Goal: Information Seeking & Learning: Compare options

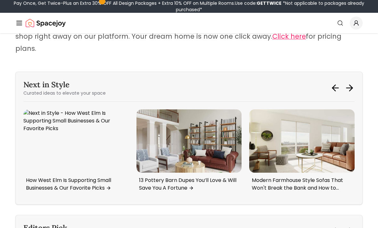
scroll to position [2677, 0]
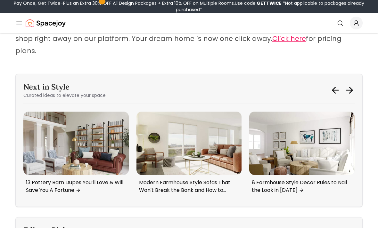
click at [66, 121] on img "1 / 6" at bounding box center [75, 143] width 105 height 63
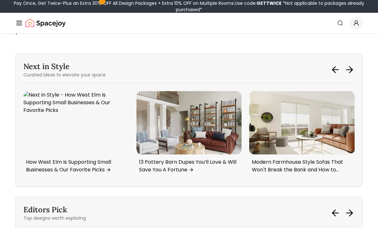
scroll to position [2697, 0]
click at [155, 159] on p "13 Pottery Barn Dupes You’ll Love & Will Save You A Fortune" at bounding box center [188, 166] width 98 height 15
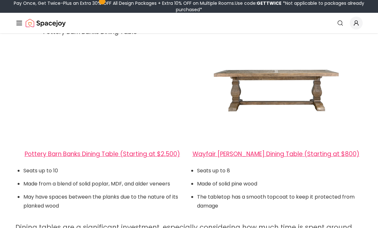
scroll to position [366, 0]
click at [223, 150] on link "Wayfair Gertrude Dining Table (Starting at $800)" at bounding box center [275, 154] width 167 height 9
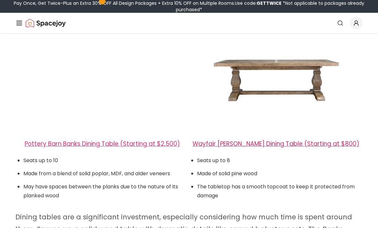
click at [224, 140] on link "Wayfair Gertrude Dining Table (Starting at $800)" at bounding box center [275, 144] width 167 height 9
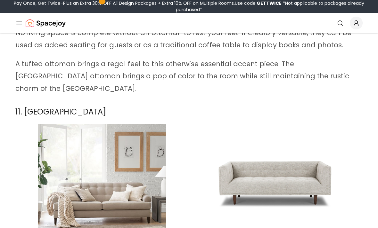
scroll to position [3232, 0]
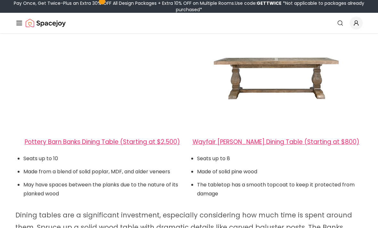
scroll to position [378, 0]
click at [35, 138] on link "Pottery Barn Banks Dining Table (Starting at $2,500)" at bounding box center [102, 142] width 155 height 9
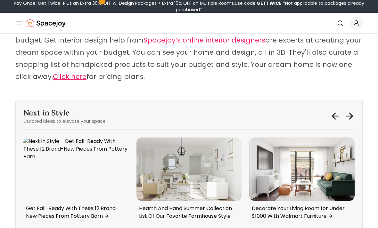
scroll to position [4243, 0]
click at [155, 138] on img "5 / 6" at bounding box center [188, 169] width 105 height 63
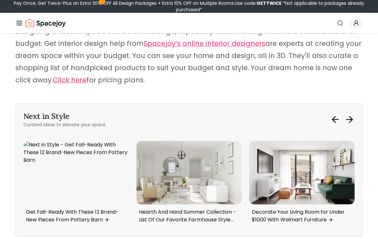
scroll to position [4240, 0]
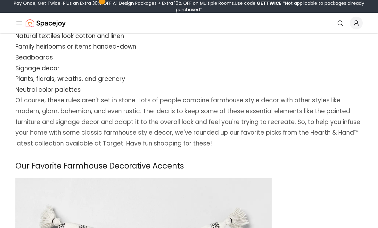
click at [15, 23] on icon "Global" at bounding box center [19, 23] width 8 height 8
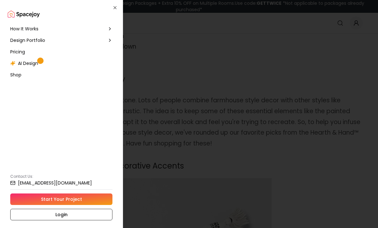
click at [15, 28] on span "How It Works" at bounding box center [24, 29] width 28 height 6
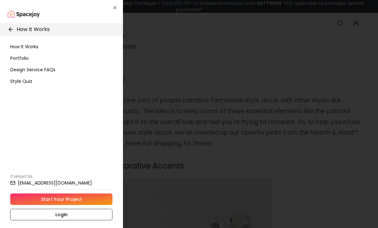
click at [24, 57] on span "Portfolio" at bounding box center [19, 58] width 19 height 6
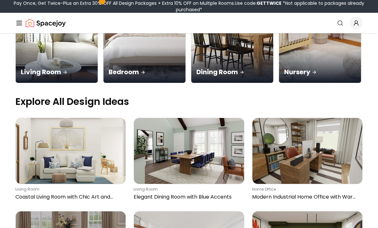
scroll to position [166, 0]
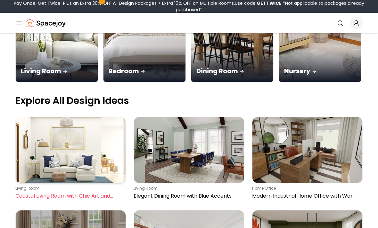
click at [35, 117] on img at bounding box center [71, 150] width 110 height 66
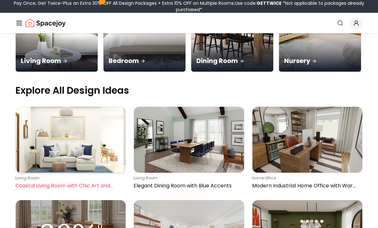
scroll to position [397, 0]
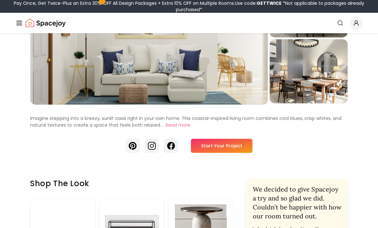
scroll to position [89, 0]
